Goal: Task Accomplishment & Management: Manage account settings

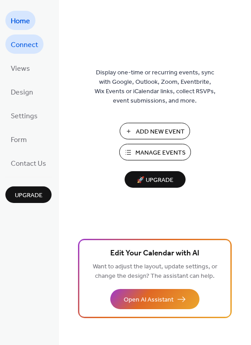
click at [26, 44] on span "Connect" at bounding box center [24, 45] width 27 height 14
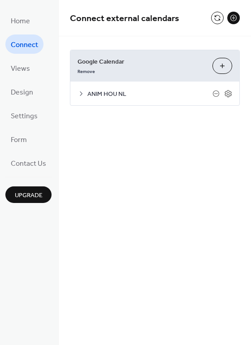
click at [220, 64] on button "Choose Calendars" at bounding box center [222, 66] width 20 height 16
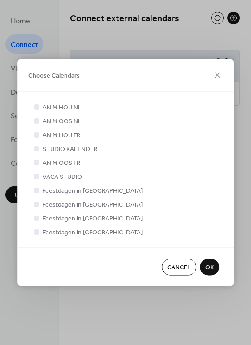
click at [209, 265] on span "OK" at bounding box center [209, 267] width 9 height 9
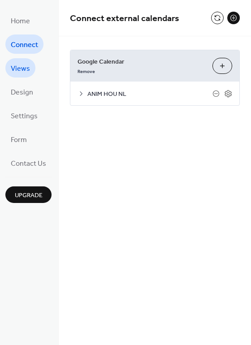
click at [21, 68] on span "Views" at bounding box center [20, 69] width 19 height 14
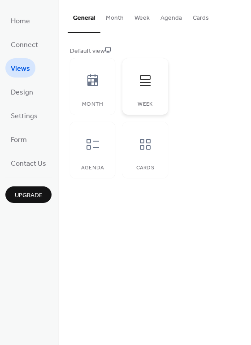
click at [138, 78] on icon at bounding box center [145, 80] width 14 height 14
click at [137, 153] on div at bounding box center [145, 144] width 27 height 27
click at [142, 85] on icon at bounding box center [145, 80] width 11 height 11
click at [190, 22] on button "Cards" at bounding box center [200, 16] width 27 height 32
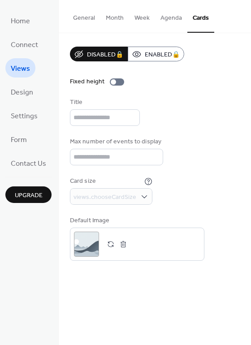
click at [89, 20] on button "General" at bounding box center [84, 16] width 33 height 32
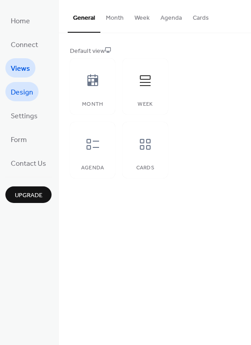
click at [24, 91] on span "Design" at bounding box center [22, 93] width 22 height 14
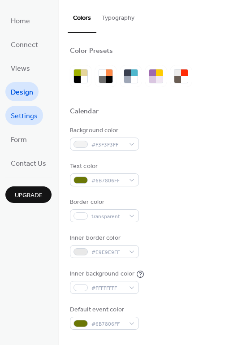
click at [26, 120] on span "Settings" at bounding box center [24, 116] width 27 height 14
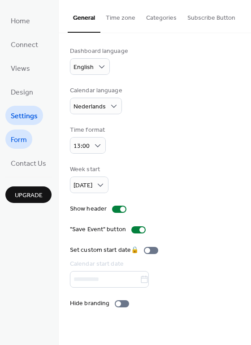
click at [17, 140] on span "Form" at bounding box center [19, 140] width 16 height 14
